Goal: Connect with others: Connect with others

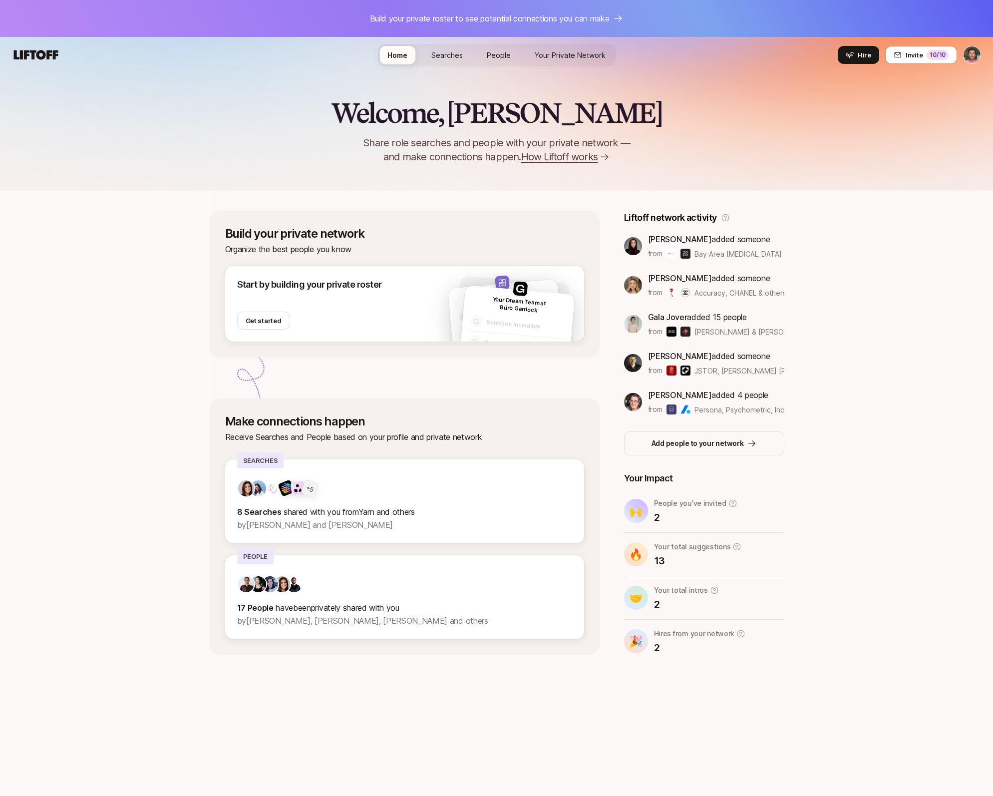
click at [447, 56] on span "Searches" at bounding box center [446, 55] width 31 height 8
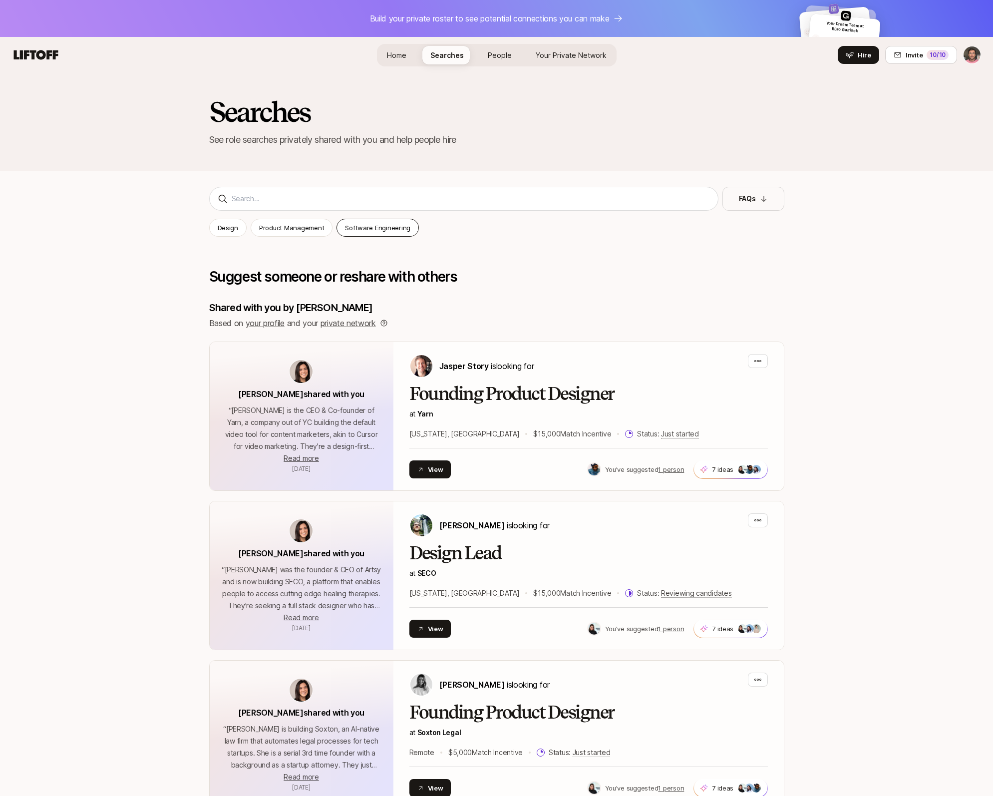
click at [367, 227] on p "Software Engineering" at bounding box center [377, 228] width 65 height 10
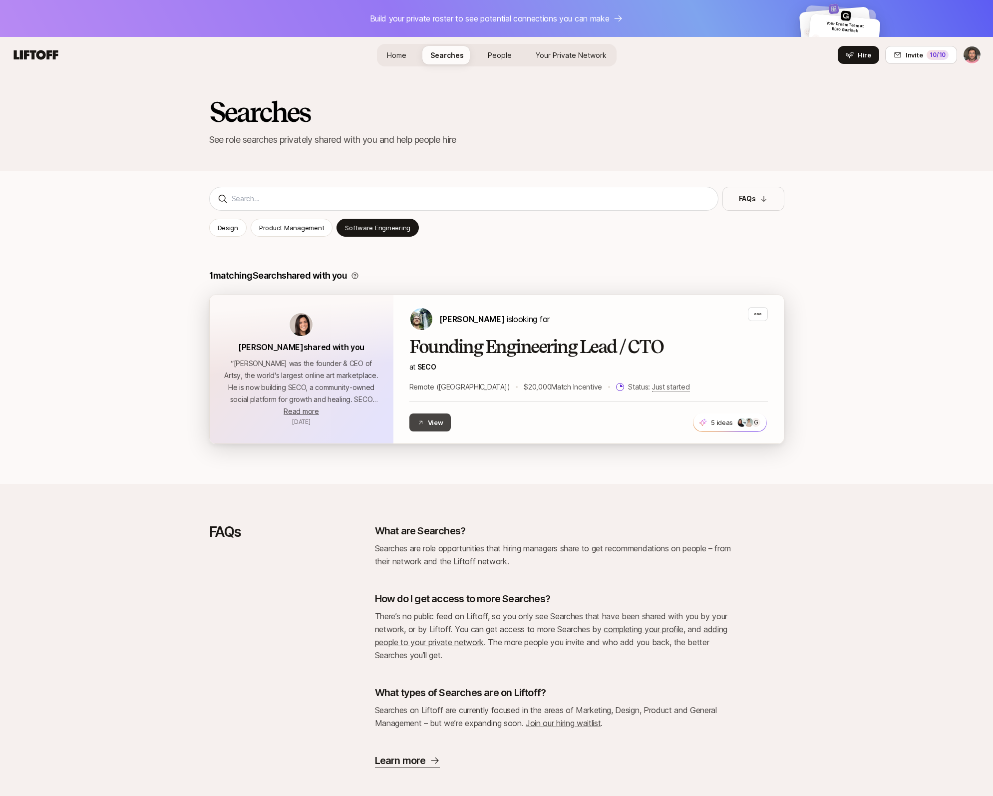
click at [432, 422] on button "View" at bounding box center [430, 422] width 42 height 18
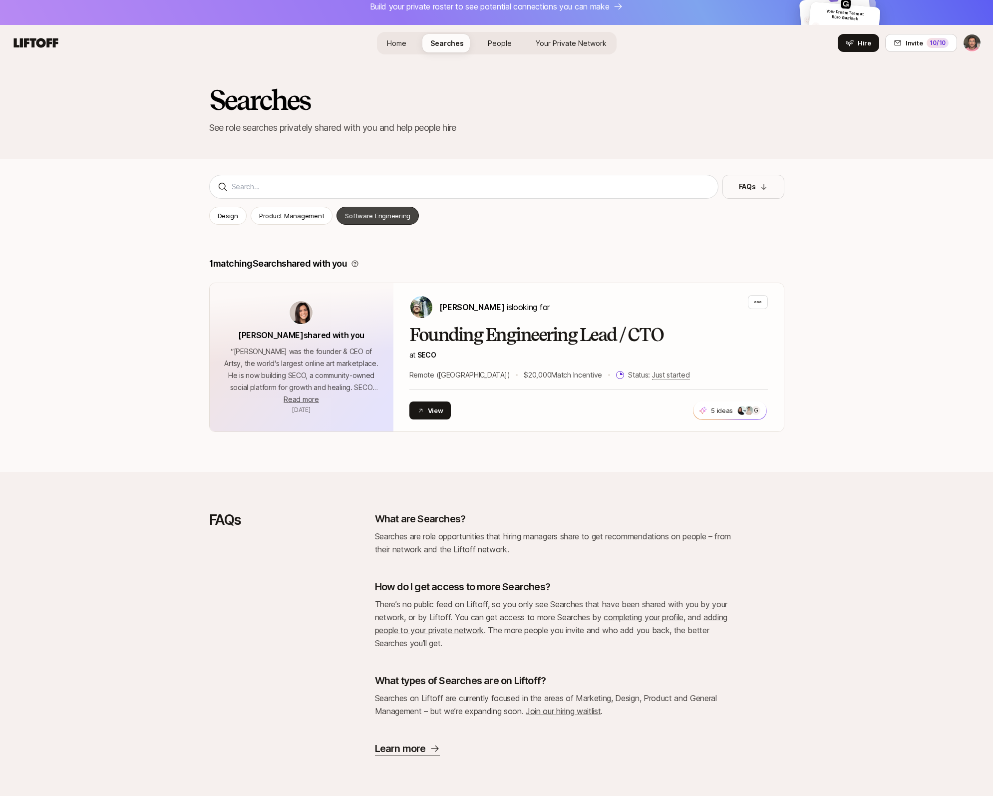
click at [382, 216] on p "Software Engineering" at bounding box center [377, 216] width 65 height 10
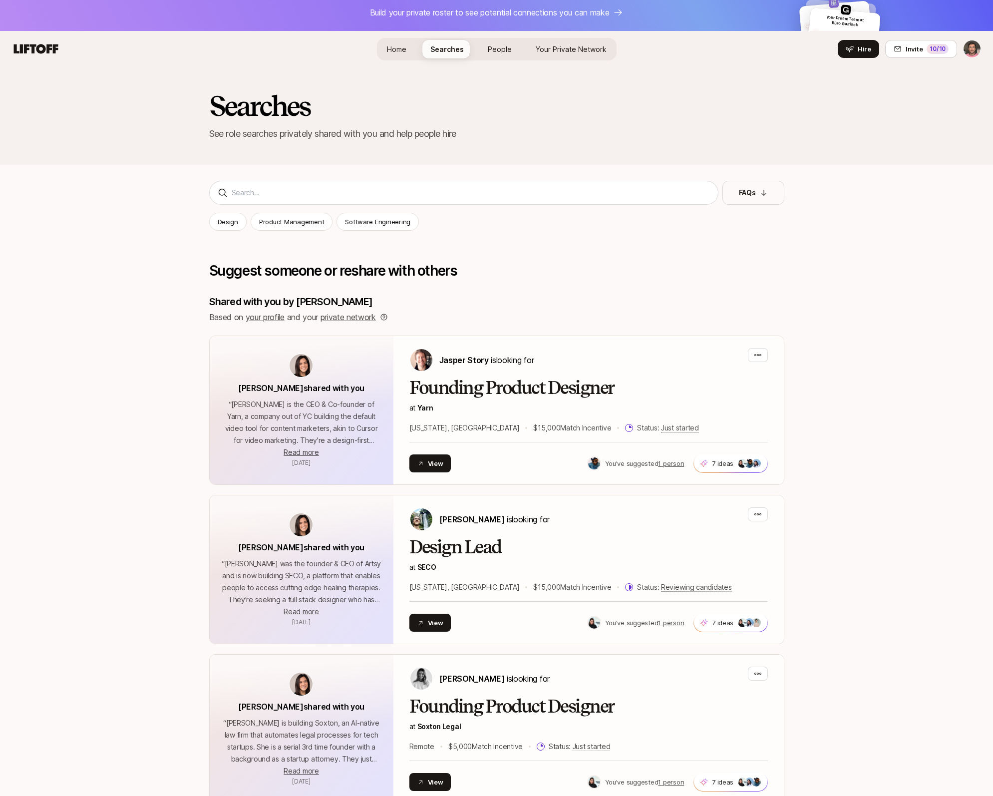
scroll to position [5, 0]
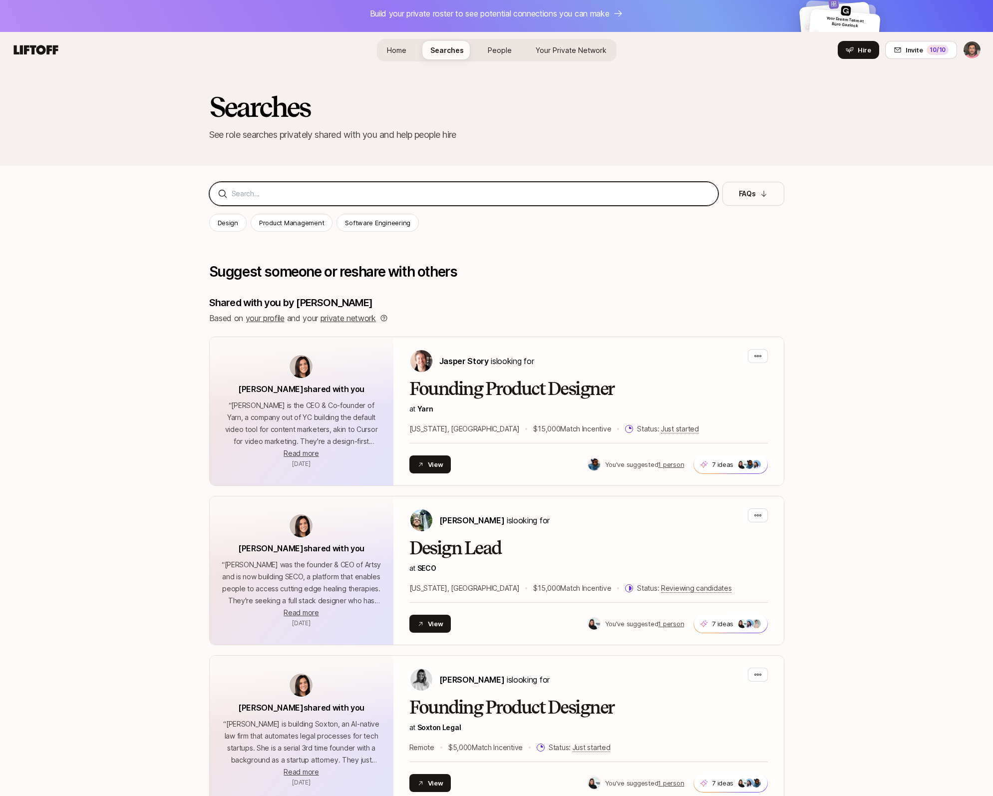
click at [257, 197] on input at bounding box center [471, 194] width 478 height 12
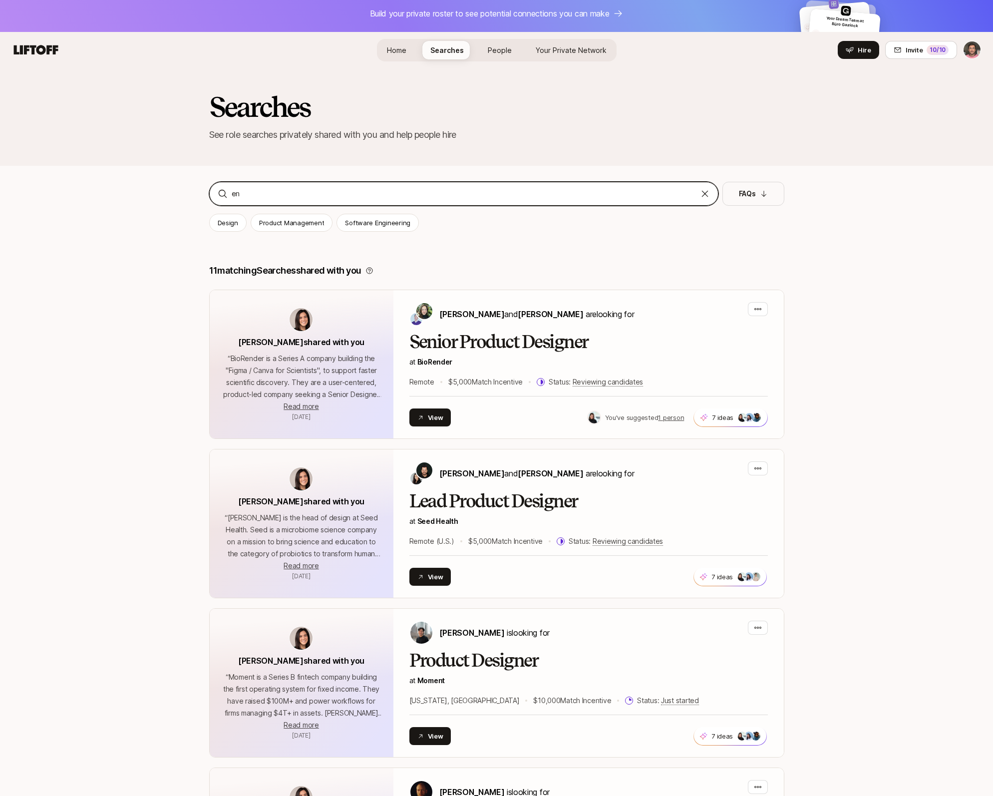
type input "e"
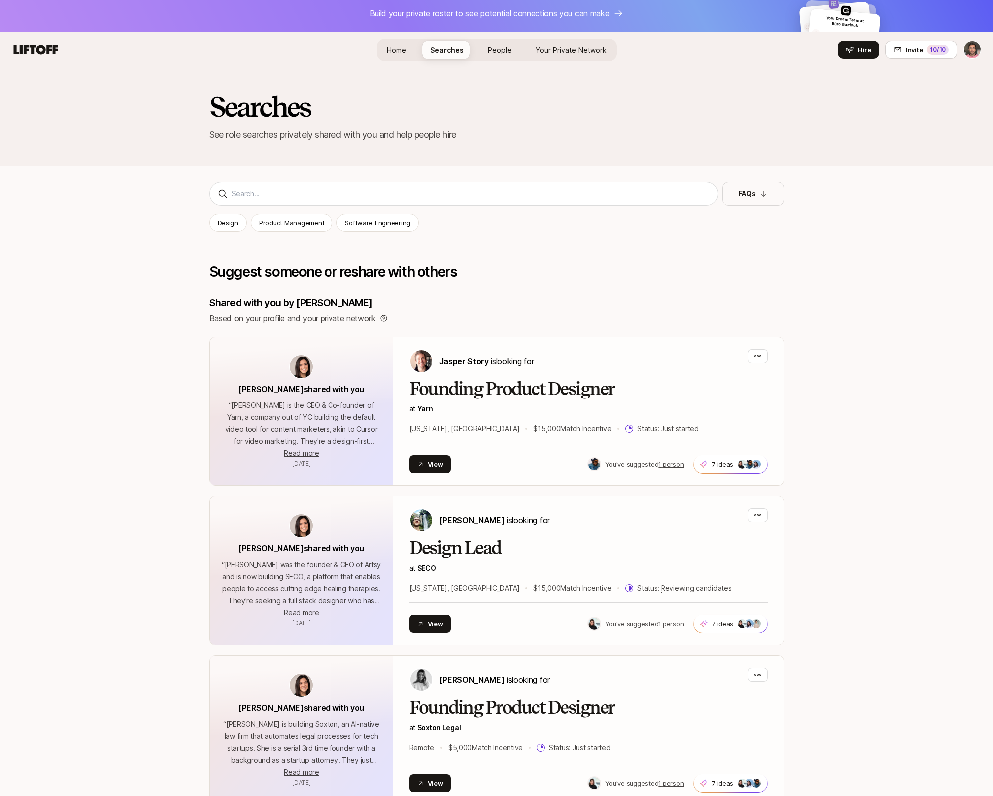
click at [503, 50] on span "People" at bounding box center [500, 50] width 24 height 8
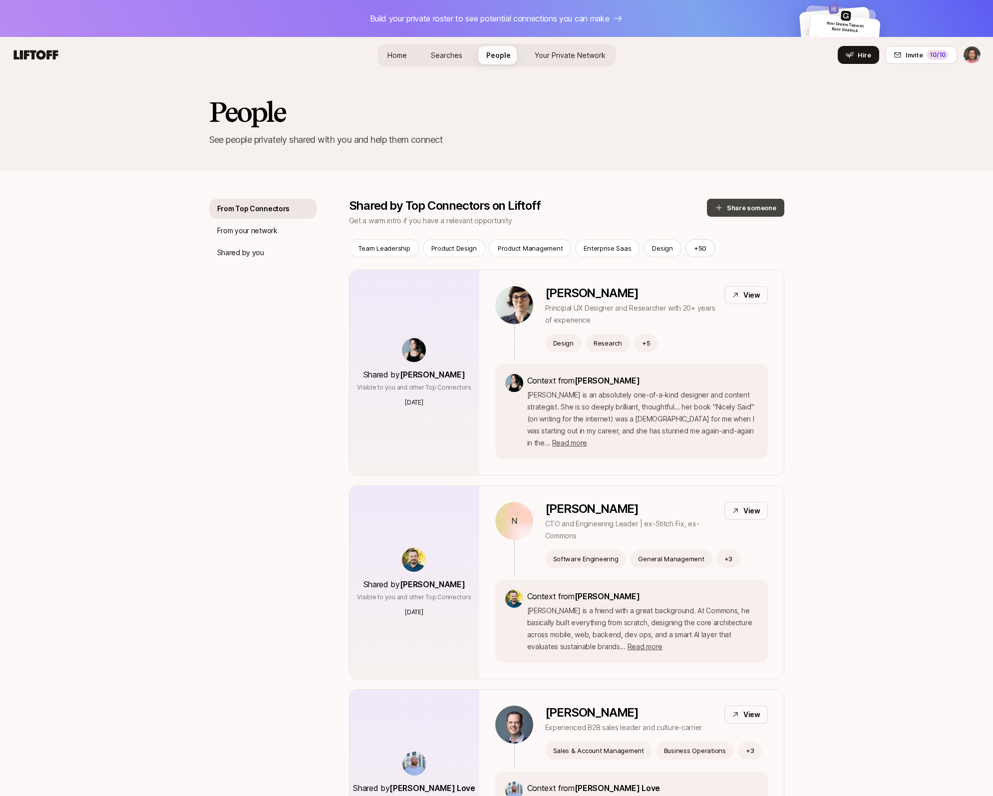
click at [631, 208] on button "Share someone" at bounding box center [745, 208] width 77 height 18
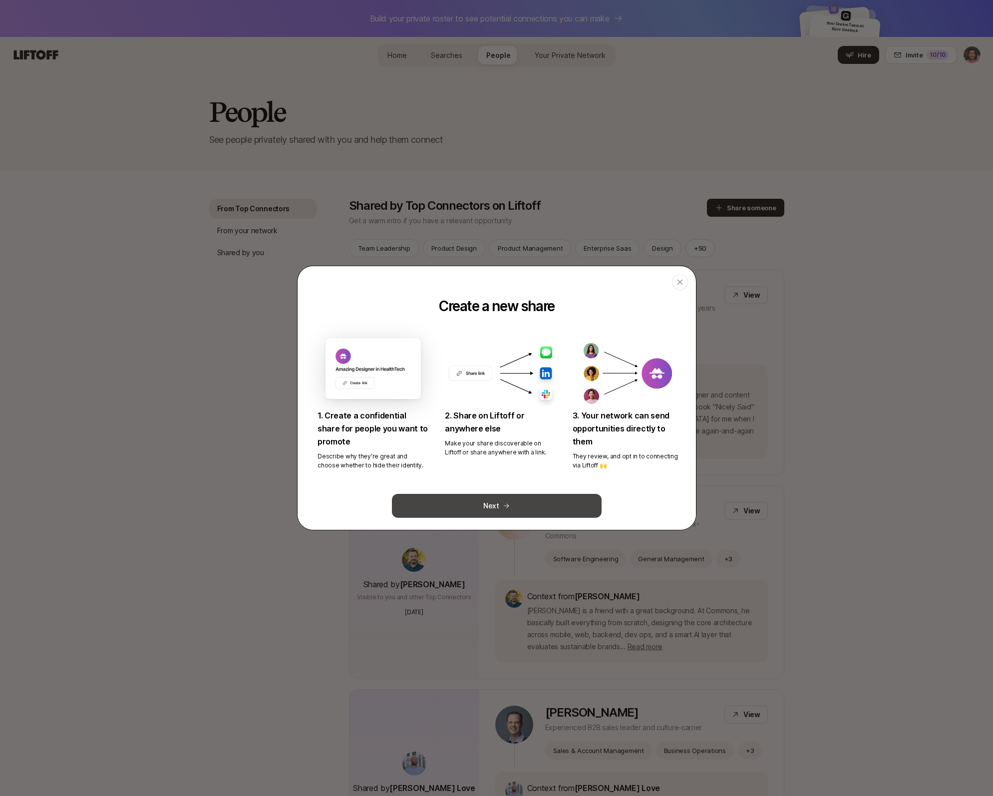
click at [488, 503] on button "Next" at bounding box center [497, 506] width 210 height 24
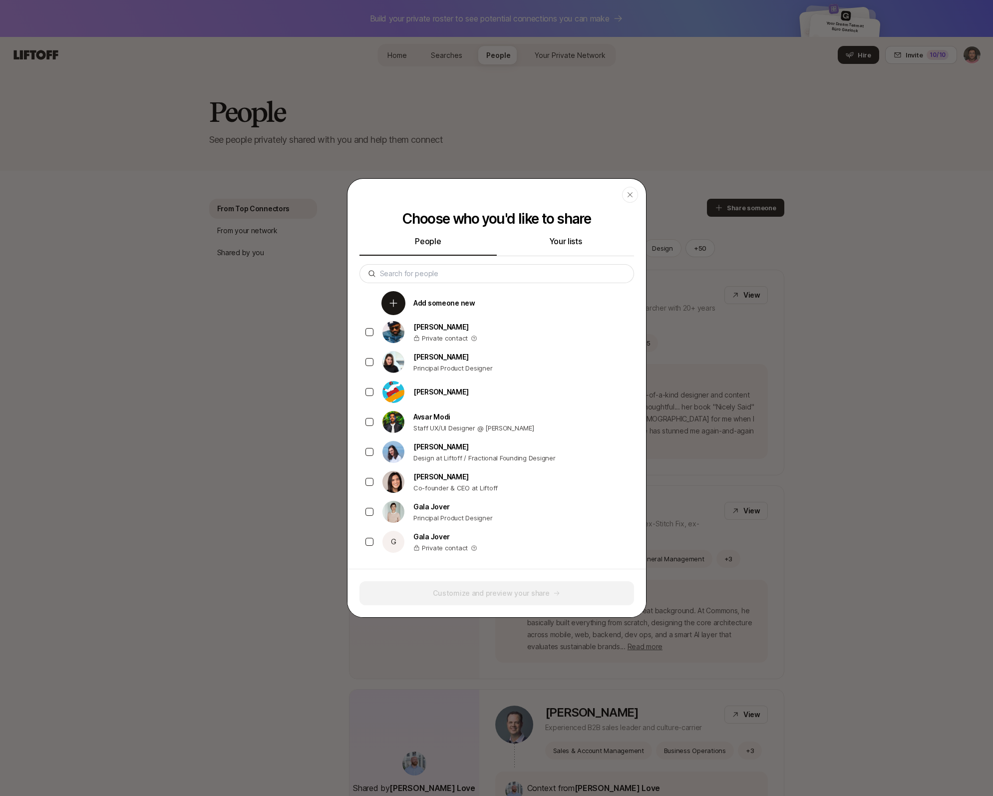
click at [431, 303] on p "Add someone new" at bounding box center [444, 303] width 62 height 12
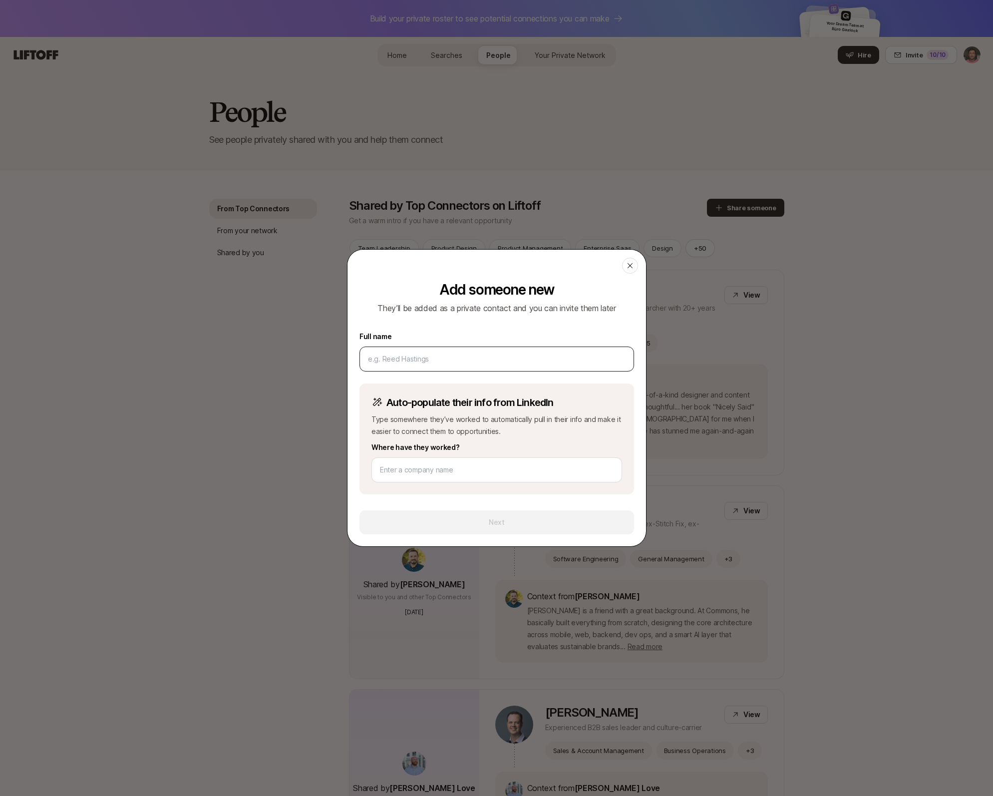
click at [405, 360] on input at bounding box center [497, 359] width 258 height 12
type input "[PERSON_NAME]"
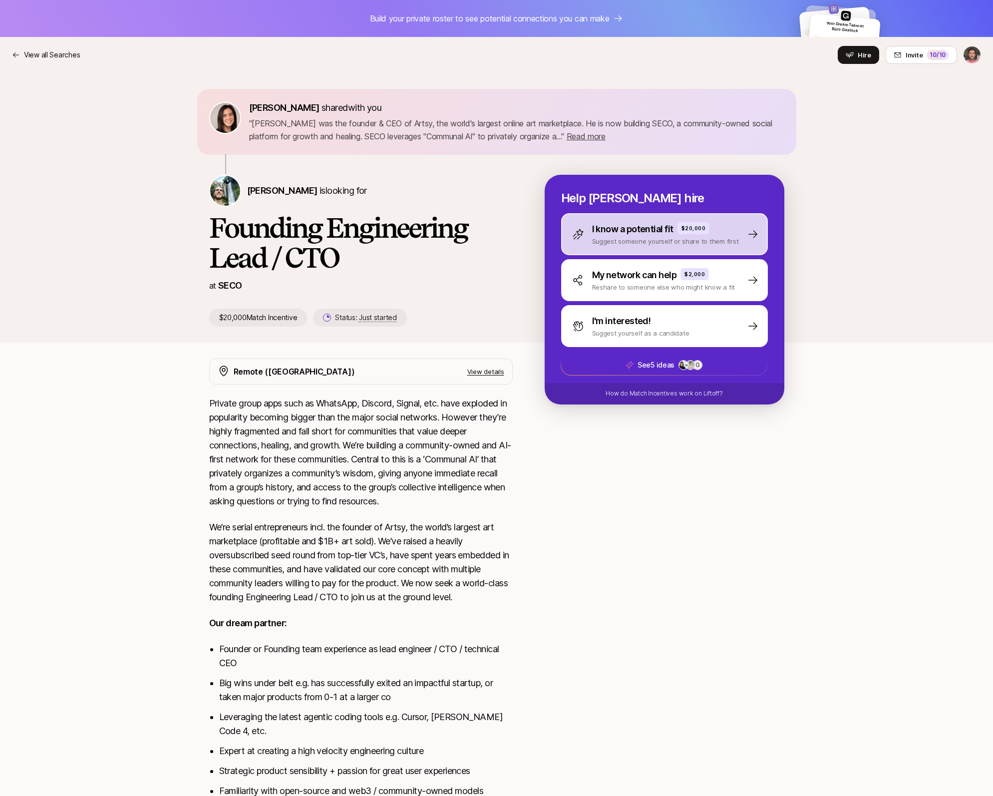
click at [639, 238] on p "Suggest someone yourself or share to them first" at bounding box center [665, 241] width 147 height 10
